Goal: Task Accomplishment & Management: Manage account settings

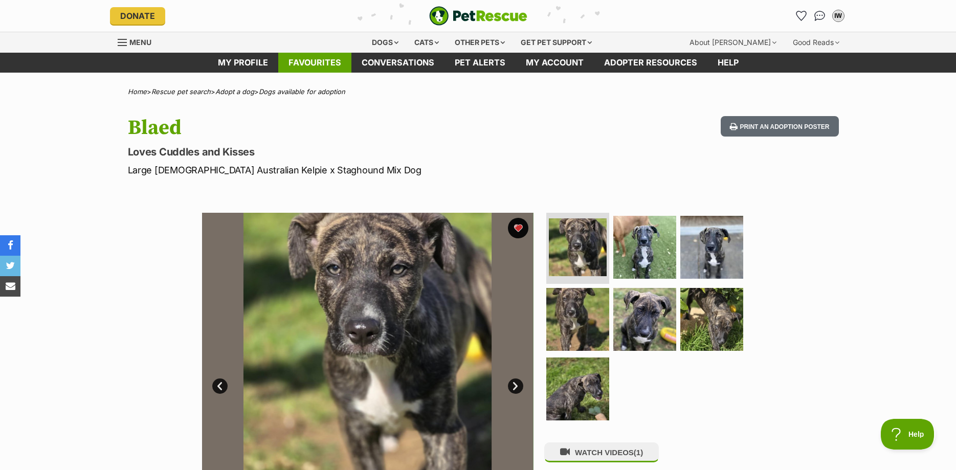
click at [314, 65] on link "Favourites" at bounding box center [314, 63] width 73 height 20
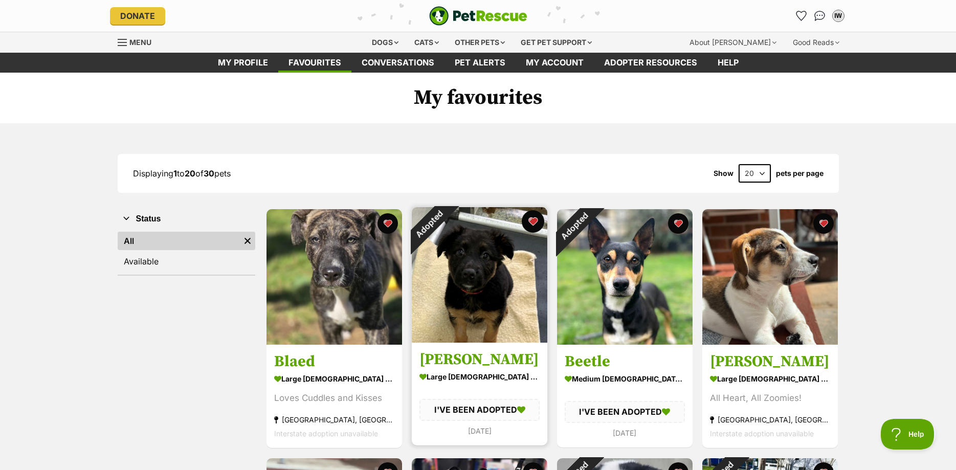
click at [528, 221] on button "favourite" at bounding box center [532, 221] width 22 height 22
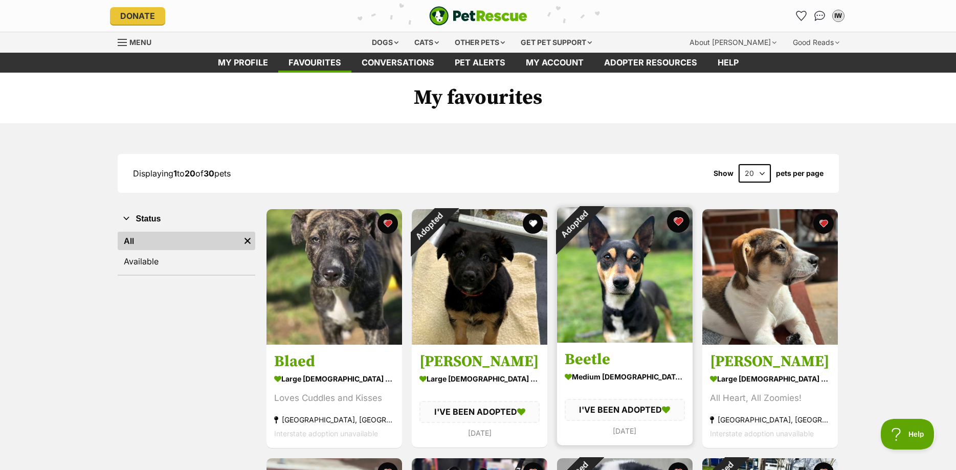
click at [672, 221] on button "favourite" at bounding box center [678, 221] width 22 height 22
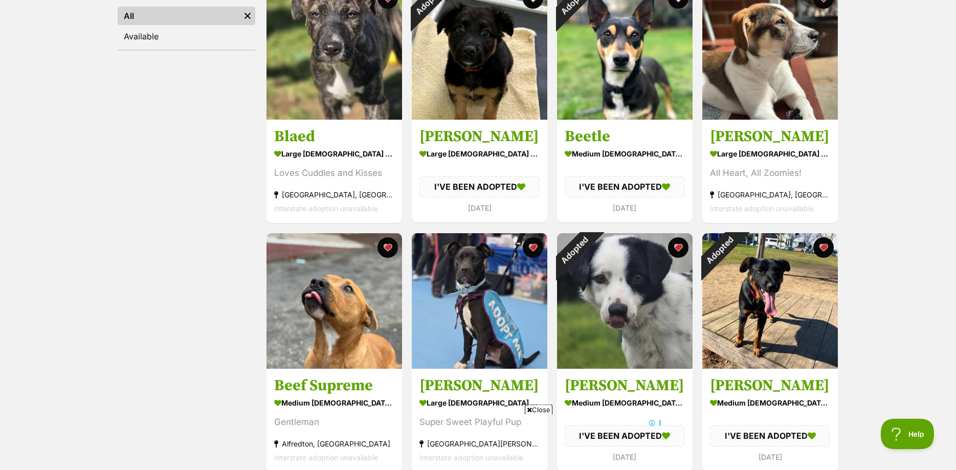
scroll to position [313, 0]
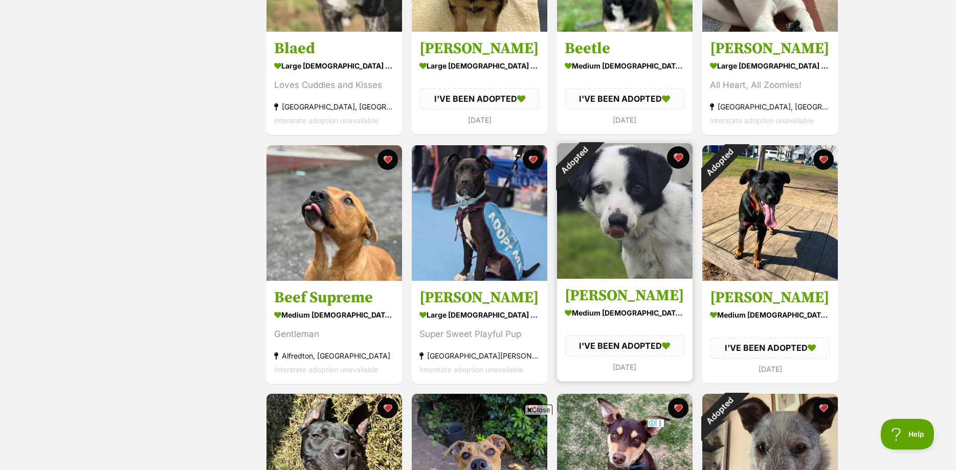
click at [676, 155] on button "favourite" at bounding box center [678, 157] width 22 height 22
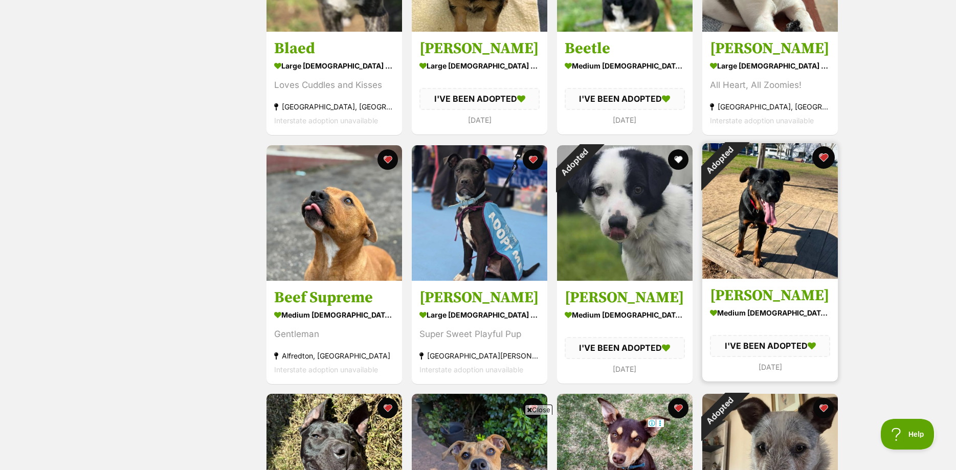
click at [824, 160] on button "favourite" at bounding box center [823, 157] width 22 height 22
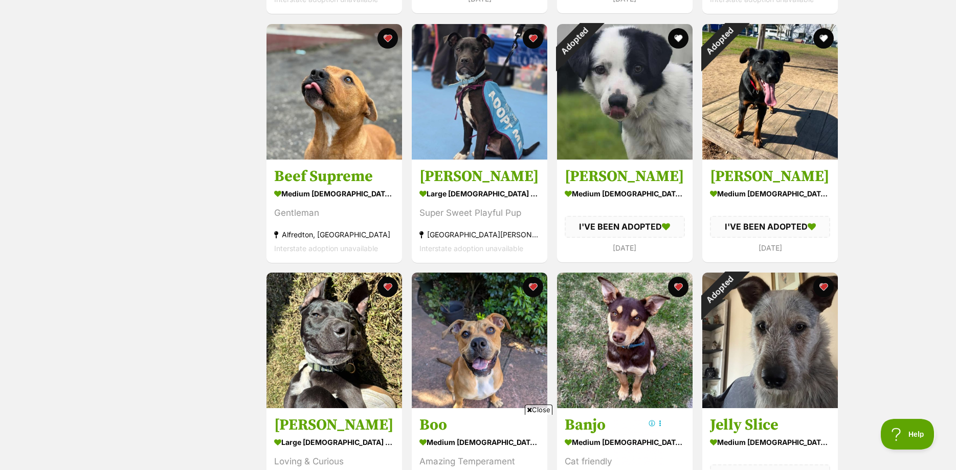
scroll to position [469, 0]
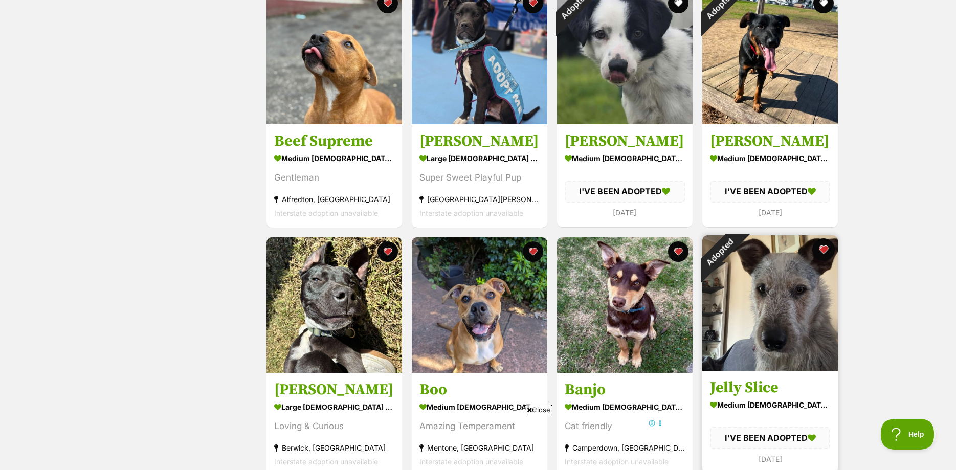
click at [820, 246] on button "favourite" at bounding box center [823, 249] width 22 height 22
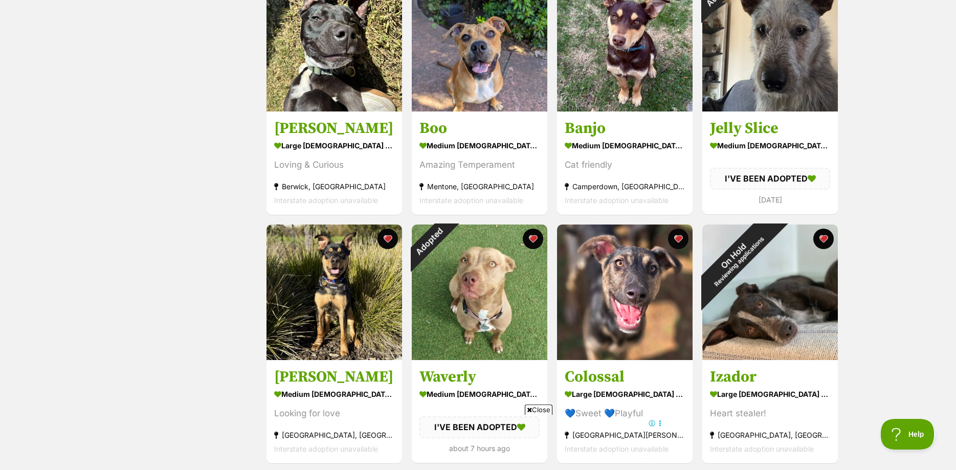
scroll to position [782, 0]
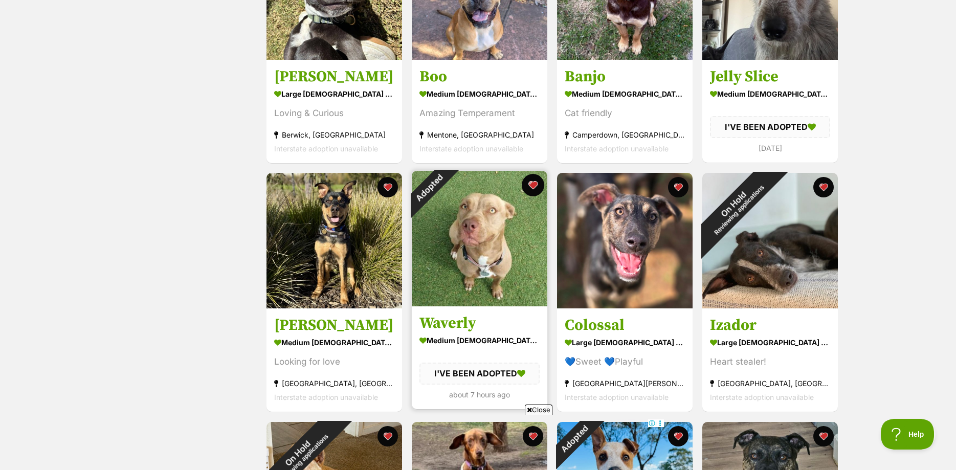
click at [532, 189] on button "favourite" at bounding box center [532, 185] width 22 height 22
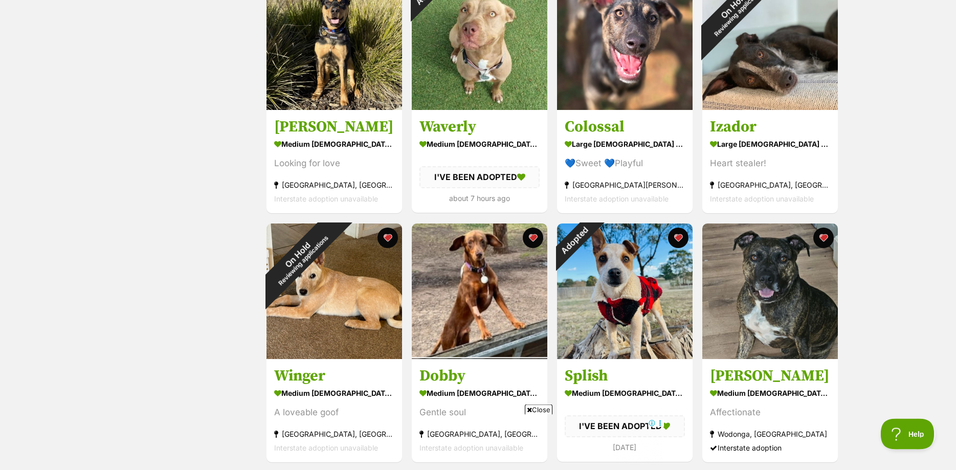
scroll to position [991, 0]
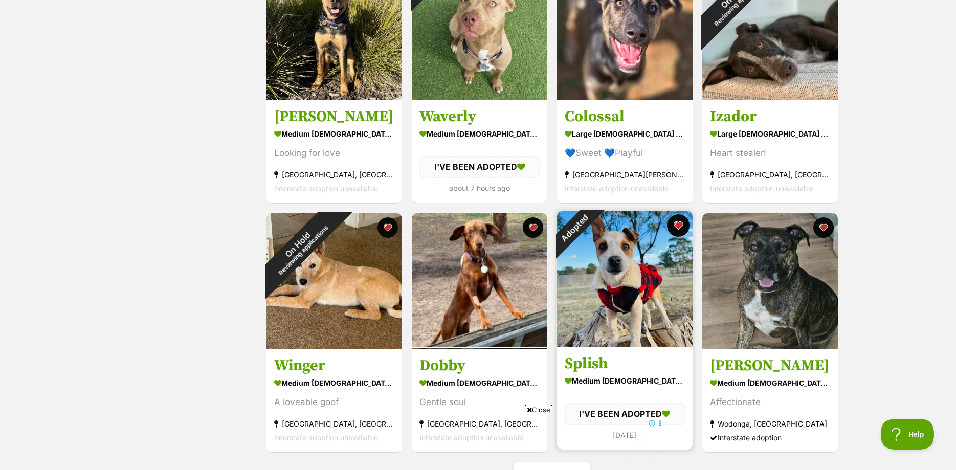
click at [675, 228] on button "favourite" at bounding box center [678, 225] width 22 height 22
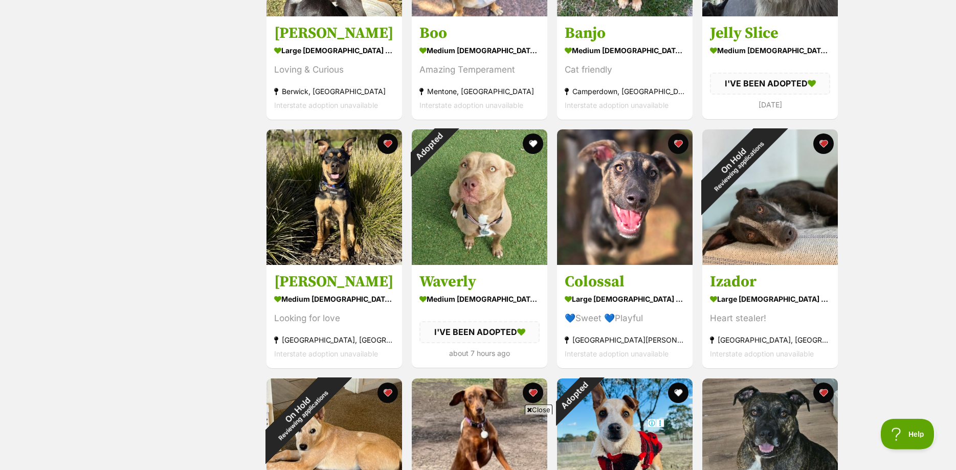
scroll to position [782, 0]
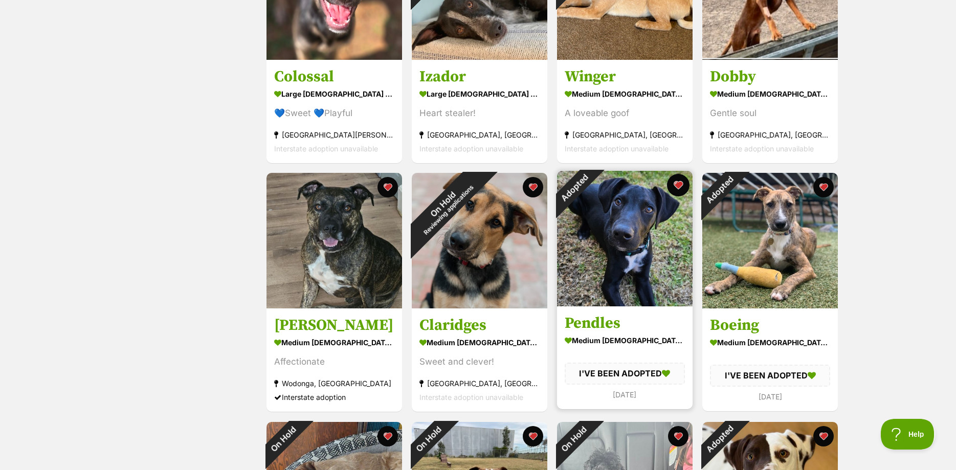
click at [674, 185] on button "favourite" at bounding box center [678, 185] width 22 height 22
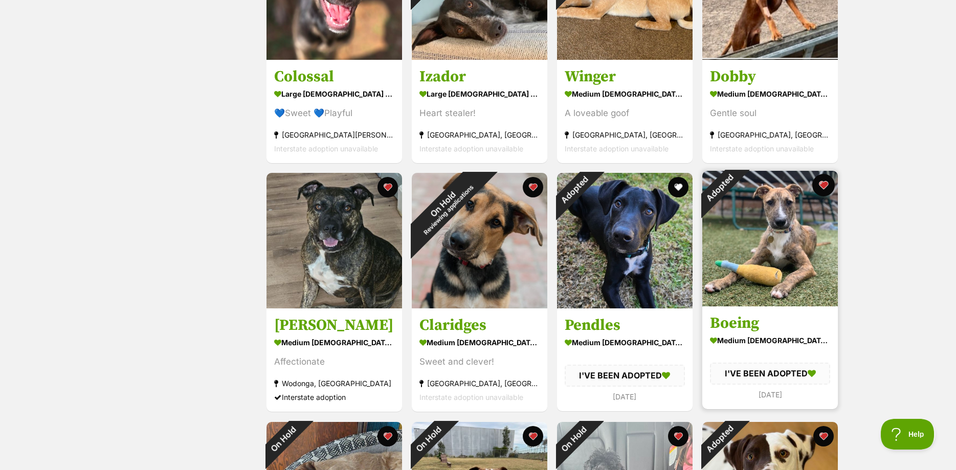
click at [825, 186] on button "favourite" at bounding box center [823, 185] width 22 height 22
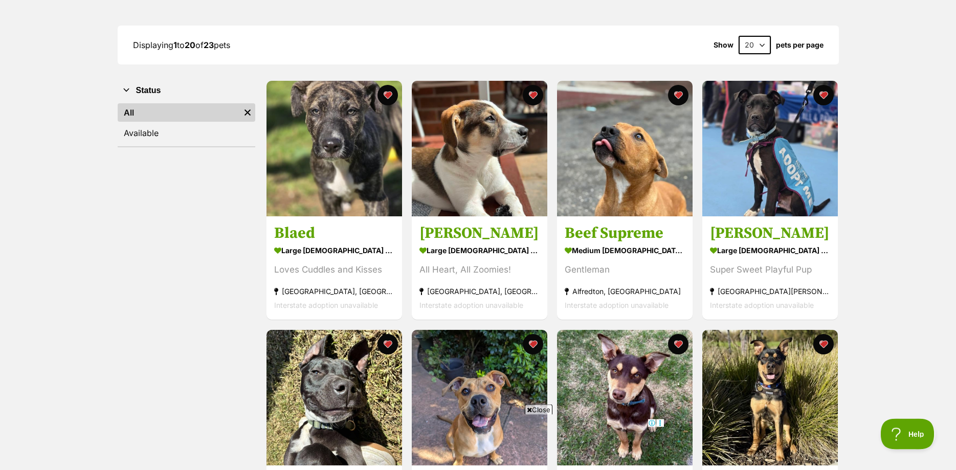
scroll to position [104, 0]
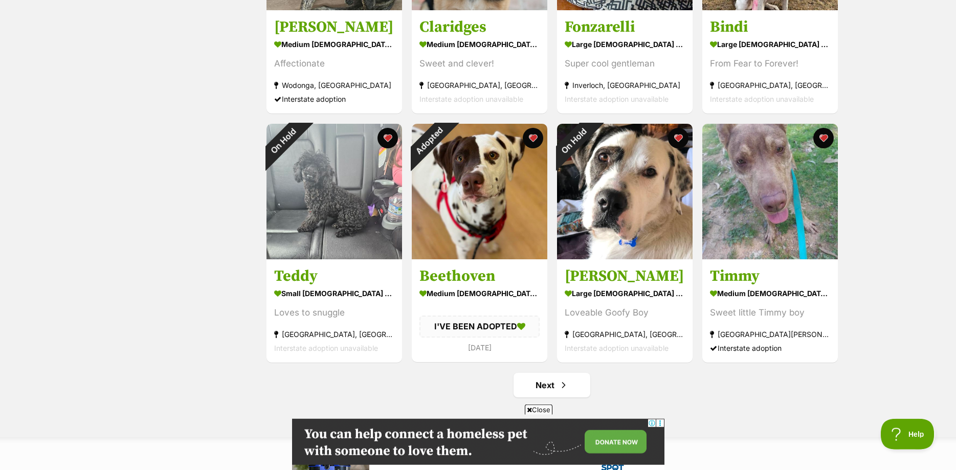
scroll to position [1095, 0]
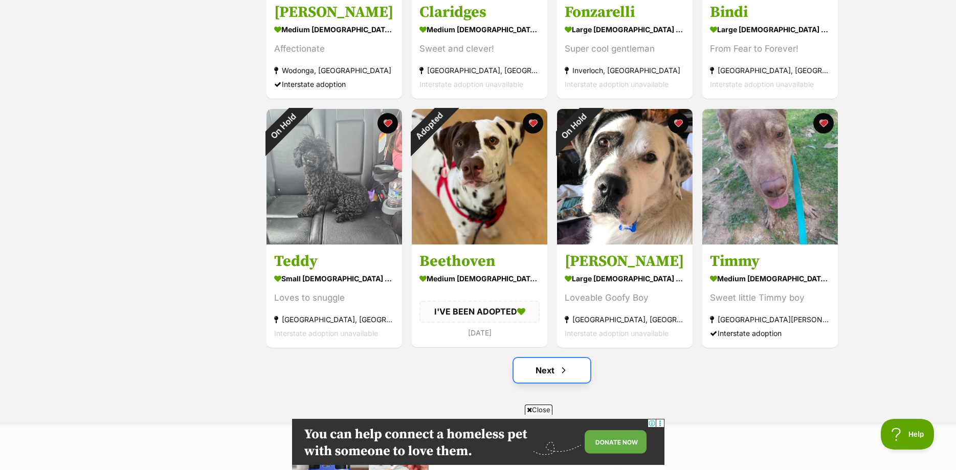
click at [548, 372] on link "Next" at bounding box center [551, 370] width 77 height 25
